Goal: Find specific page/section: Find specific page/section

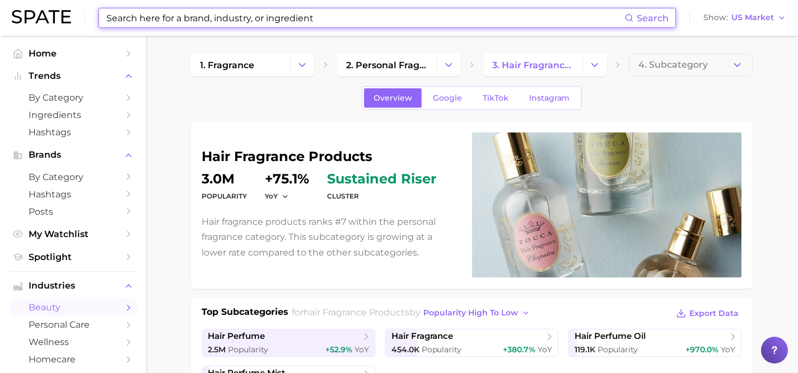
scroll to position [61, 0]
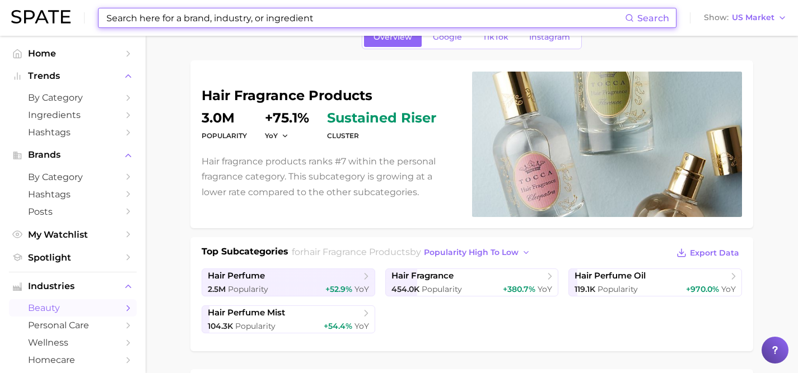
click at [343, 14] on input at bounding box center [365, 17] width 520 height 19
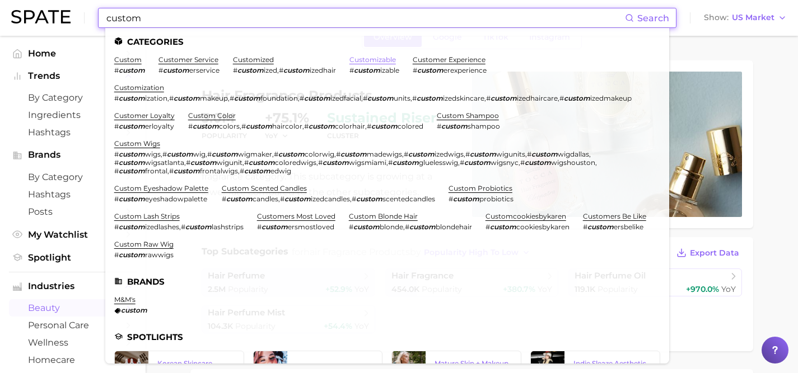
type input "custom"
click at [385, 58] on link "customizable" at bounding box center [372, 59] width 46 height 8
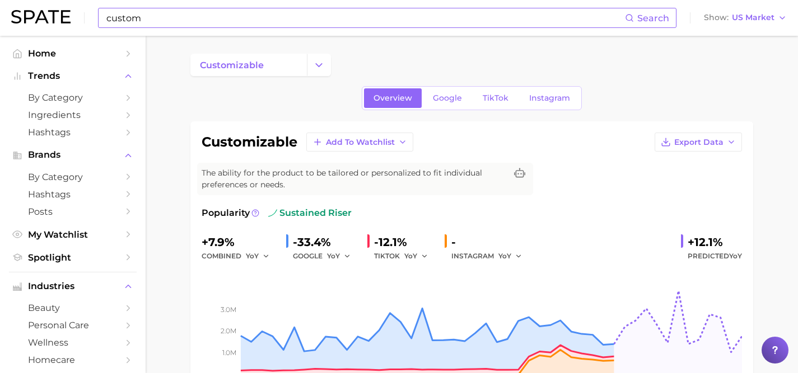
click at [212, 15] on input "custom" at bounding box center [365, 17] width 520 height 19
type input "c"
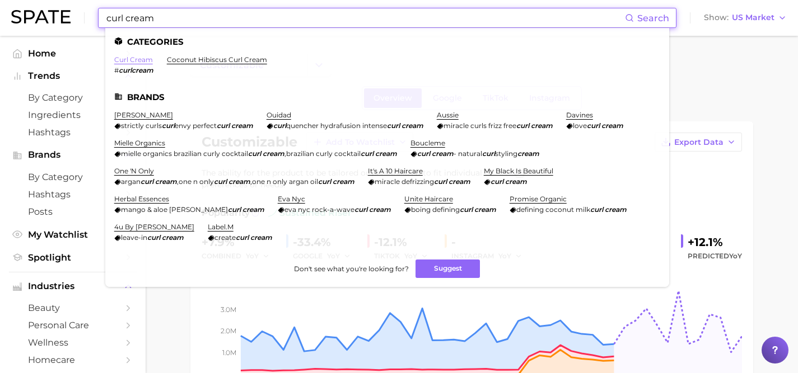
type input "curl cream"
click at [139, 60] on link "curl cream" at bounding box center [133, 59] width 39 height 8
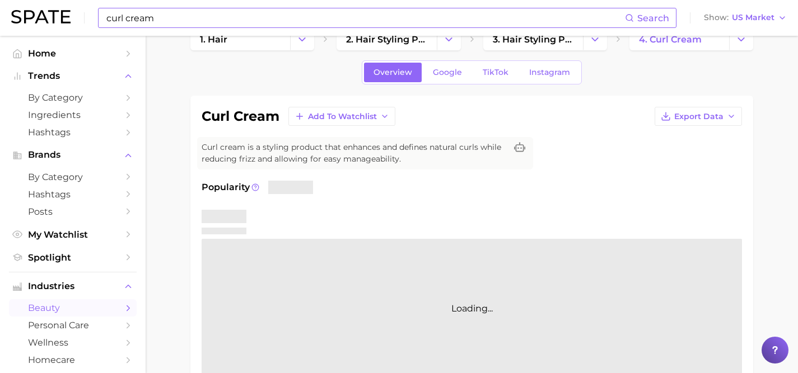
scroll to position [41, 0]
